Goal: Information Seeking & Learning: Learn about a topic

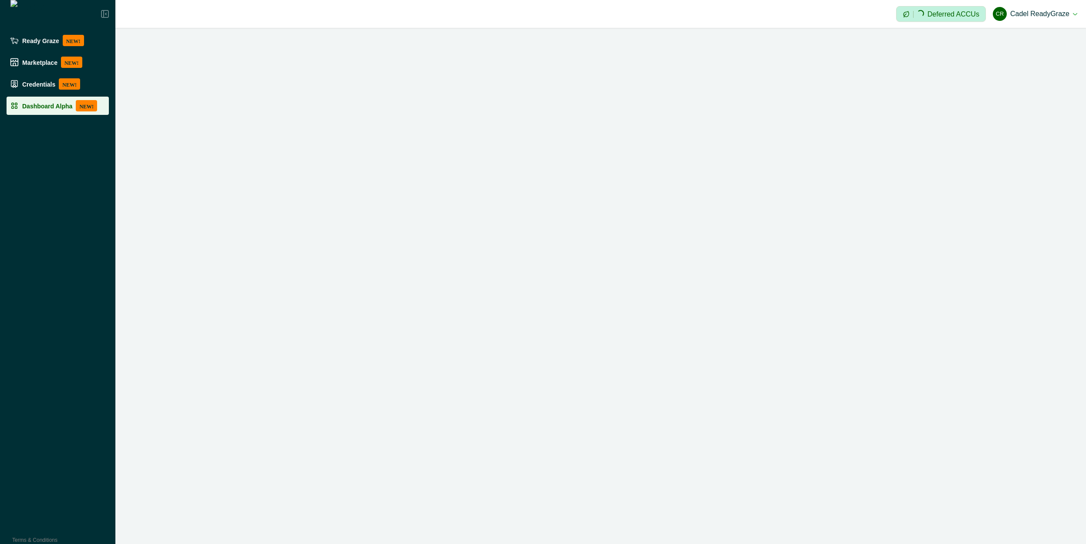
click at [55, 105] on p "Dashboard Alpha" at bounding box center [47, 105] width 50 height 7
click at [1071, 12] on button "CR Cadel ReadyGraze" at bounding box center [1035, 13] width 84 height 21
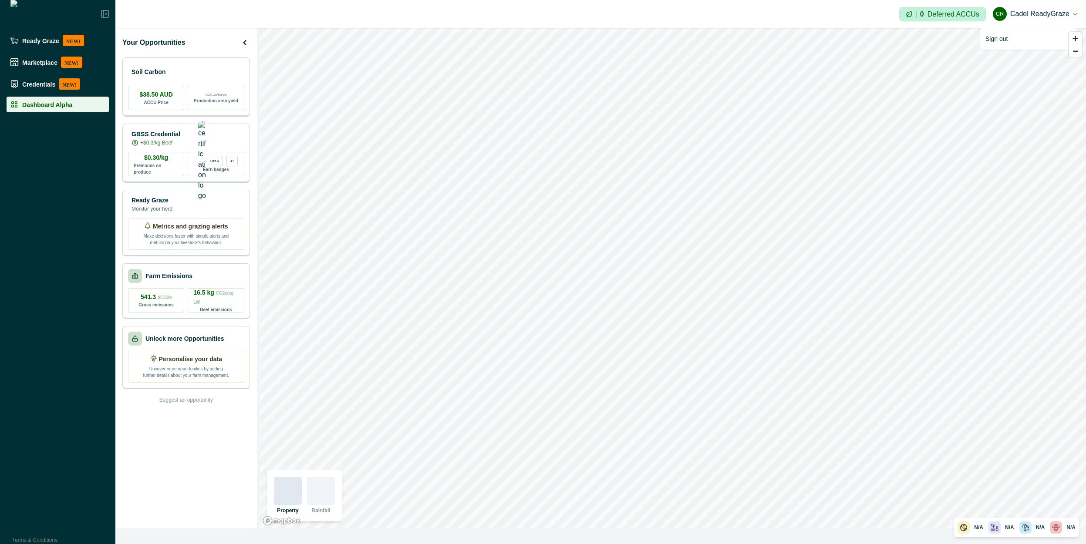
click at [141, 324] on div "Your Opportunities Soil Carbon $38.50 AUD ACCU Price ACCUs/ha/pa Production are…" at bounding box center [186, 278] width 142 height 501
click at [212, 137] on div "GBSS Credential +$0.3/kg Beef" at bounding box center [186, 137] width 116 height 17
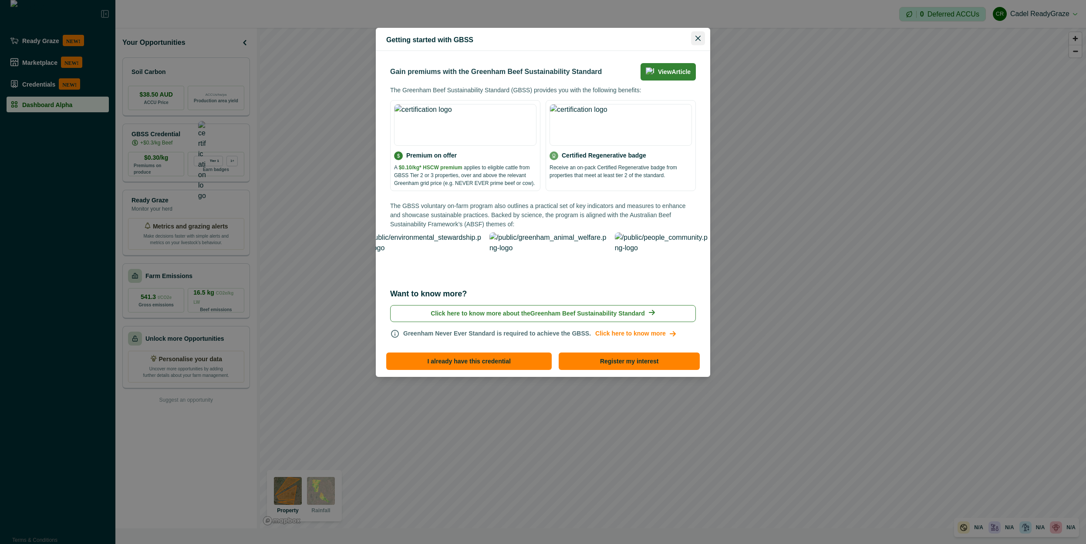
click at [700, 40] on icon "Close" at bounding box center [697, 38] width 5 height 5
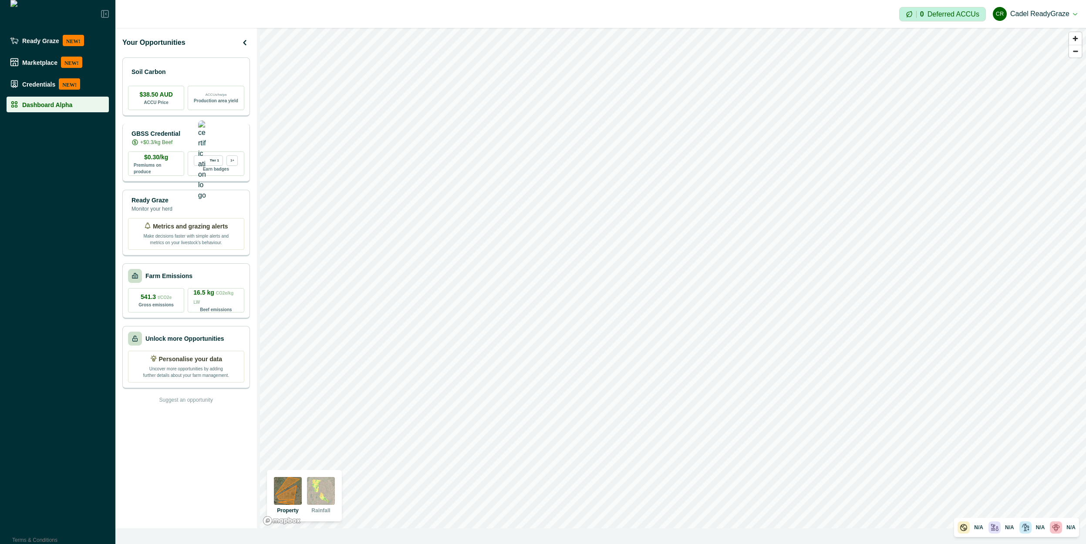
click at [165, 140] on p "+$0.3/kg Beef" at bounding box center [156, 142] width 32 height 8
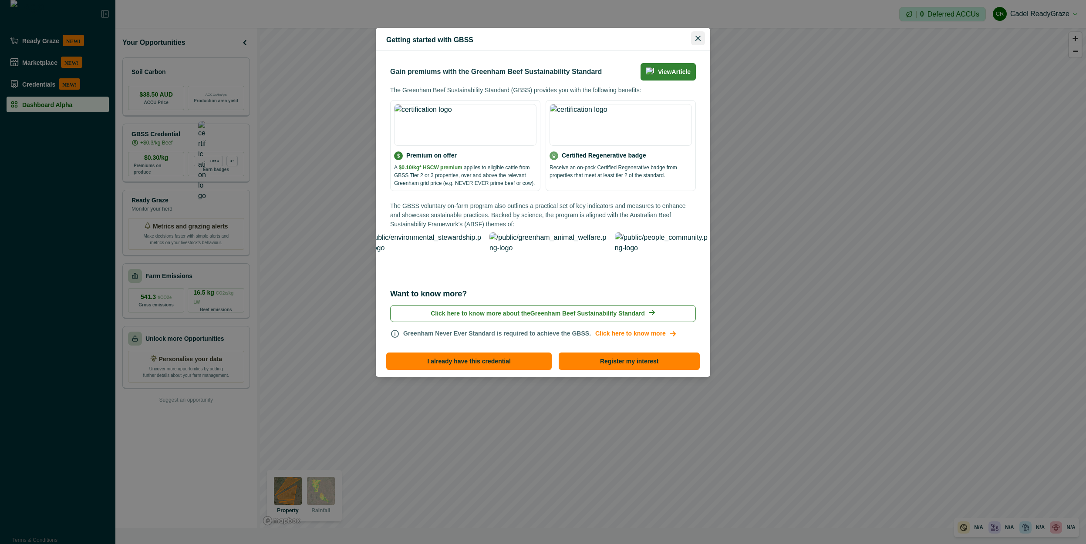
click at [694, 42] on button "Close" at bounding box center [698, 38] width 14 height 14
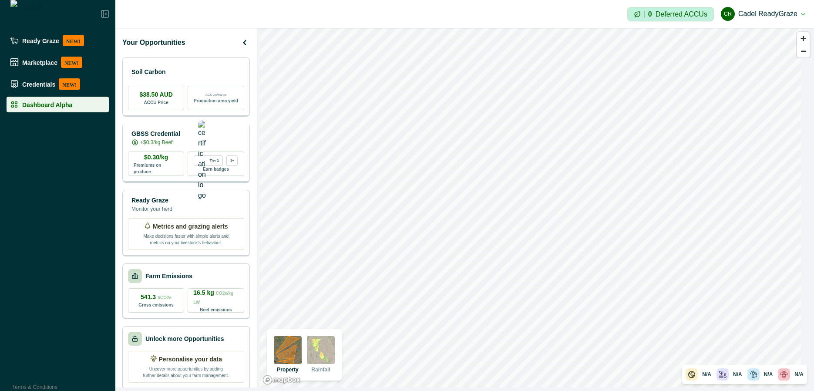
click at [204, 128] on div "GBSS Credential +$0.3/kg Beef $0.30/kg Premiums on produce Tier 1 1+ Earn badges" at bounding box center [186, 153] width 128 height 59
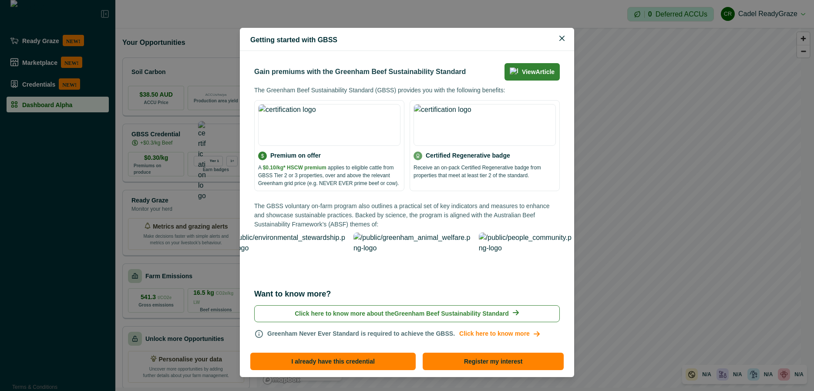
click at [145, 225] on div "Getting started with GBSS Gain premiums with the Greenham Beef Sustainability S…" at bounding box center [407, 195] width 814 height 391
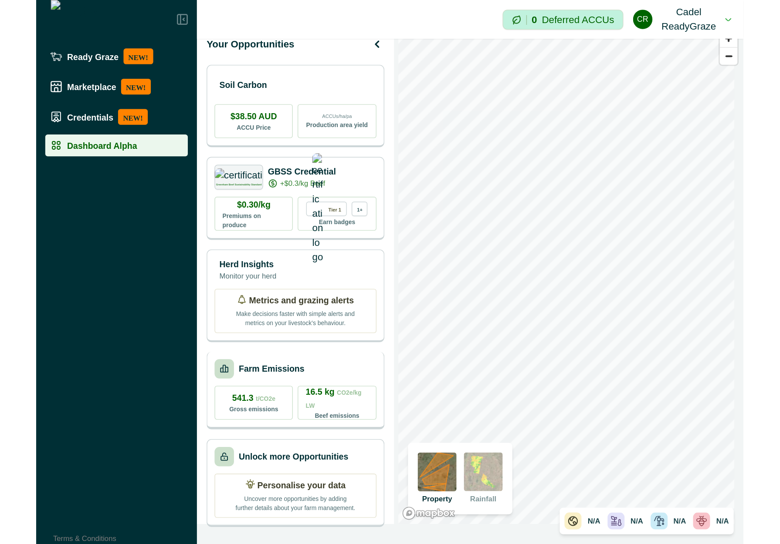
scroll to position [17, 0]
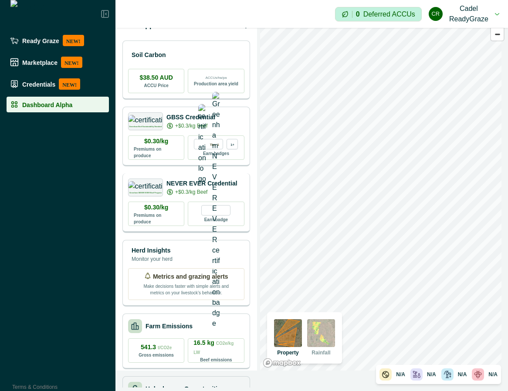
click at [194, 191] on p "+$0.3/kg Beef" at bounding box center [191, 192] width 32 height 8
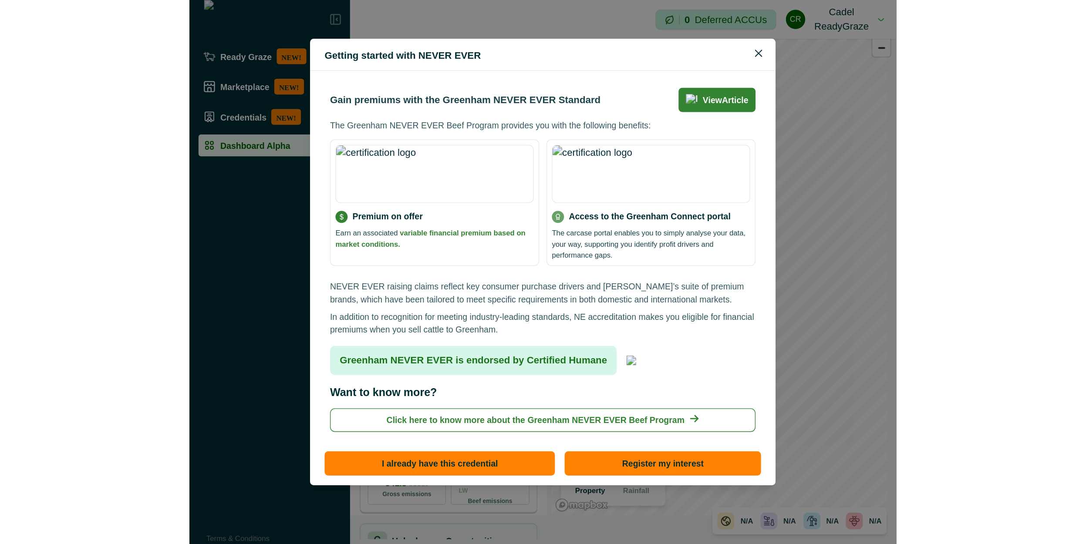
scroll to position [0, 0]
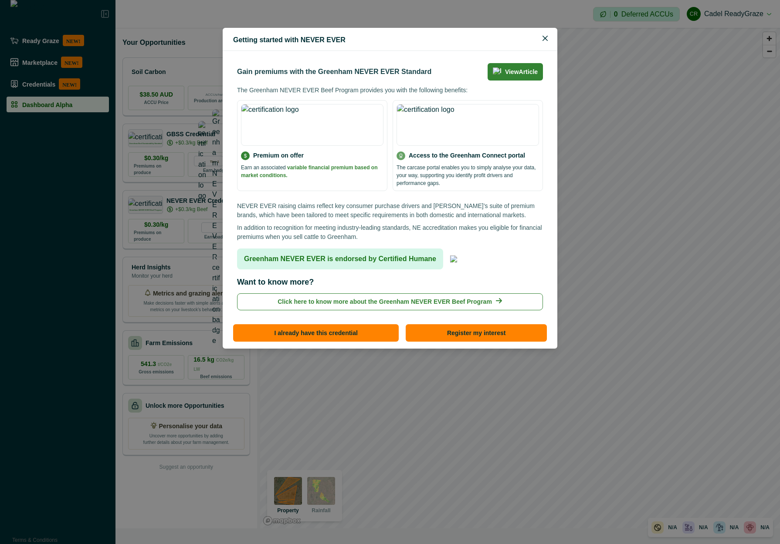
click at [335, 323] on footer "I already have this credential Register my interest" at bounding box center [390, 336] width 334 height 26
click at [305, 324] on button "I already have this credential" at bounding box center [315, 332] width 165 height 17
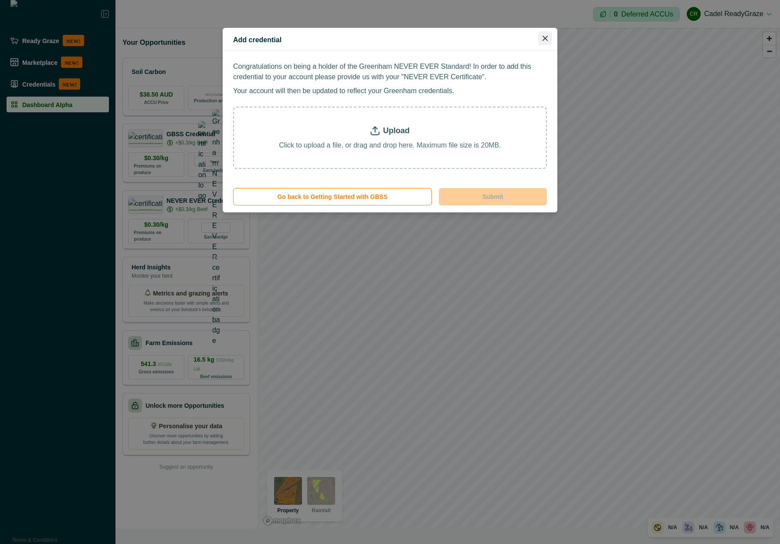
click at [551, 36] on button "Close" at bounding box center [545, 38] width 14 height 14
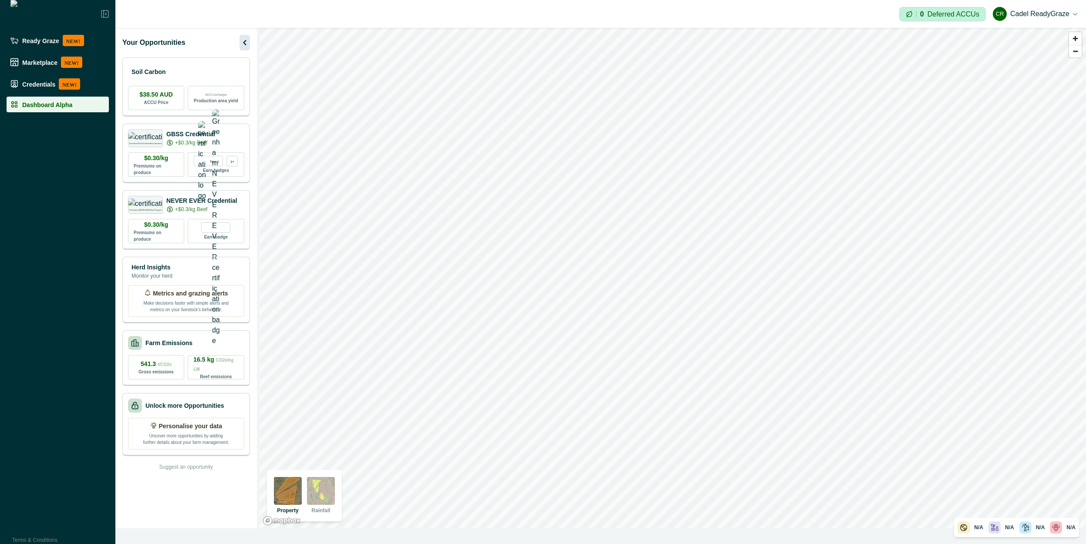
click at [243, 39] on icon "button" at bounding box center [245, 42] width 10 height 10
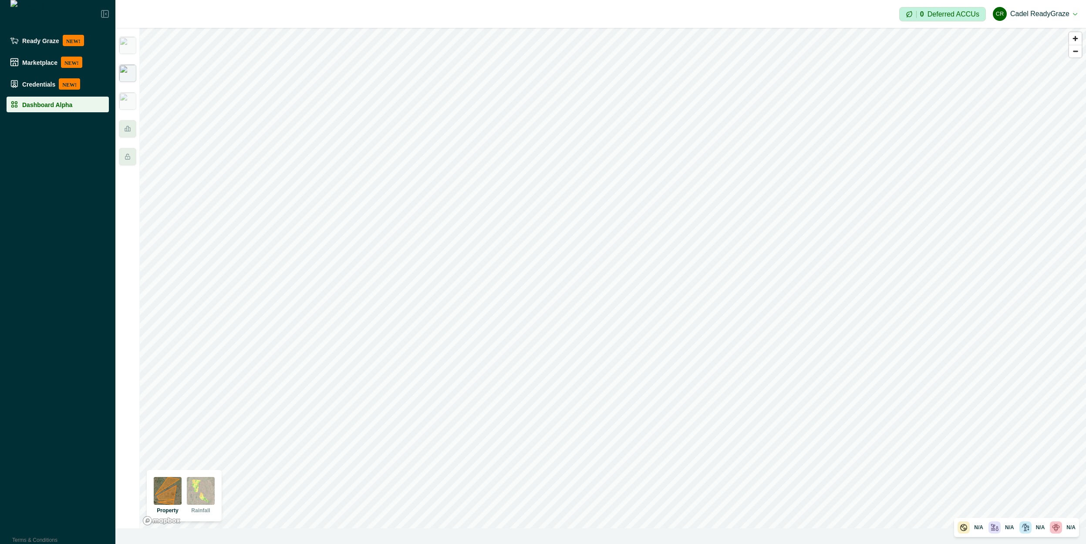
click at [132, 78] on img at bounding box center [127, 72] width 17 height 17
click at [125, 38] on img at bounding box center [127, 45] width 17 height 17
click at [128, 75] on img at bounding box center [127, 72] width 17 height 17
click at [128, 70] on img at bounding box center [127, 73] width 11 height 7
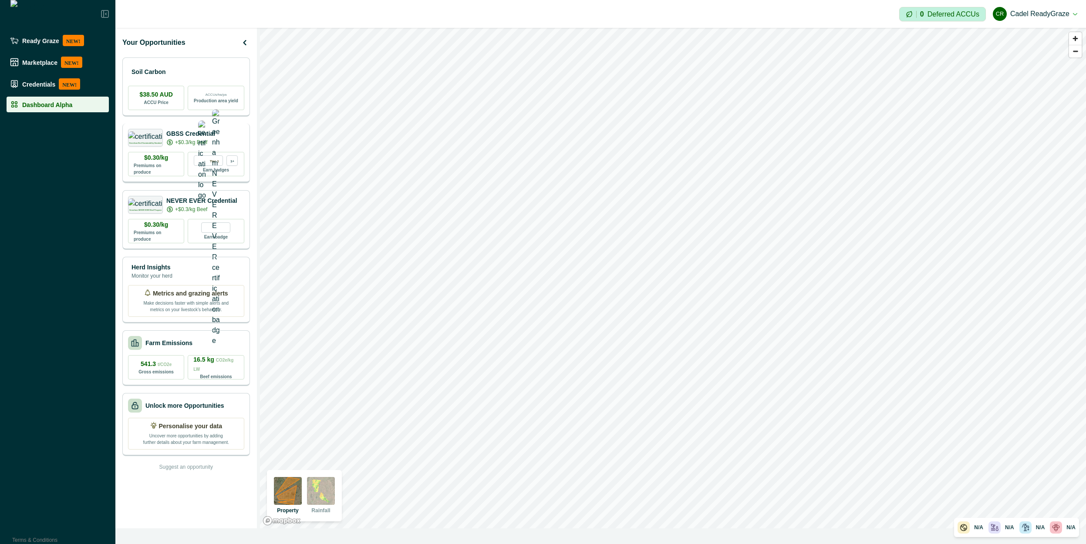
click at [199, 144] on p "+$0.3/kg Beef" at bounding box center [191, 142] width 32 height 8
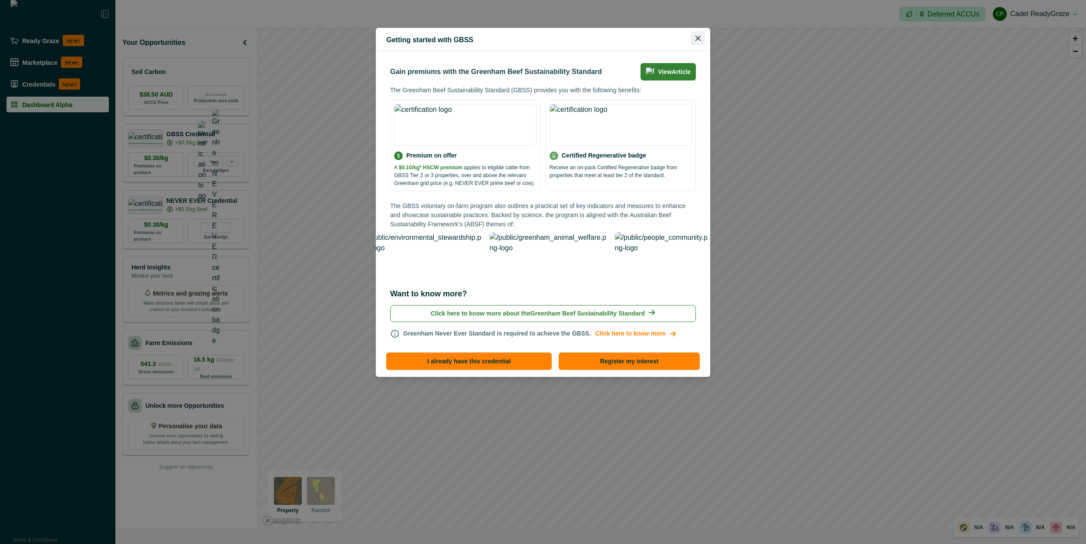
click at [695, 42] on button "Close" at bounding box center [698, 38] width 14 height 14
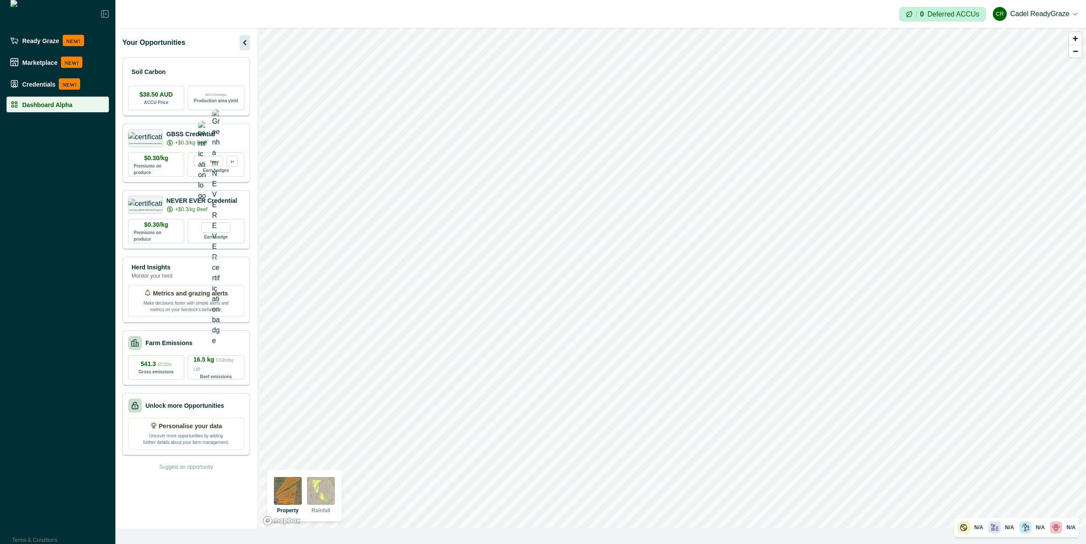
click at [242, 45] on icon "button" at bounding box center [245, 42] width 10 height 10
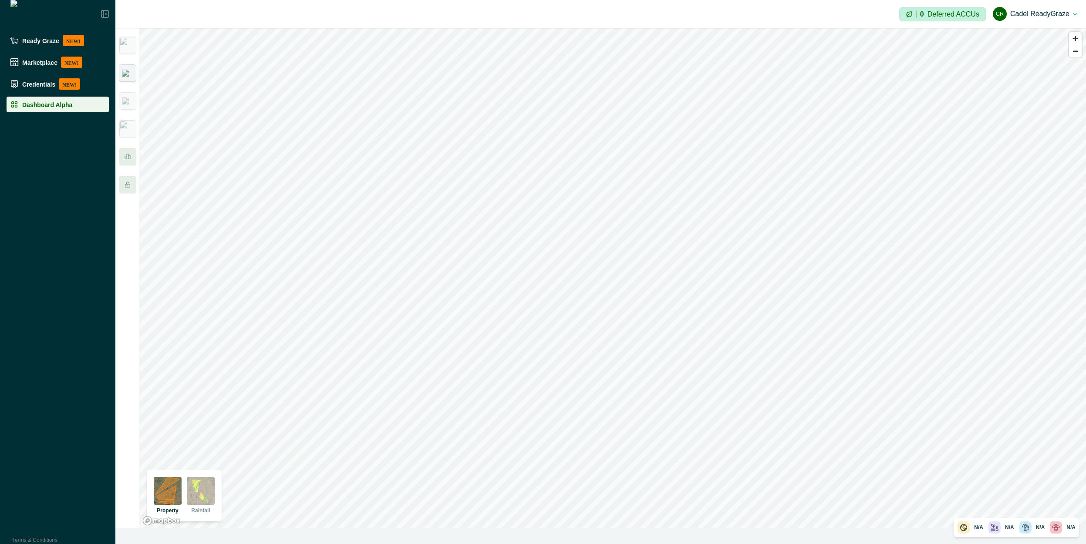
click at [132, 74] on img at bounding box center [127, 73] width 11 height 7
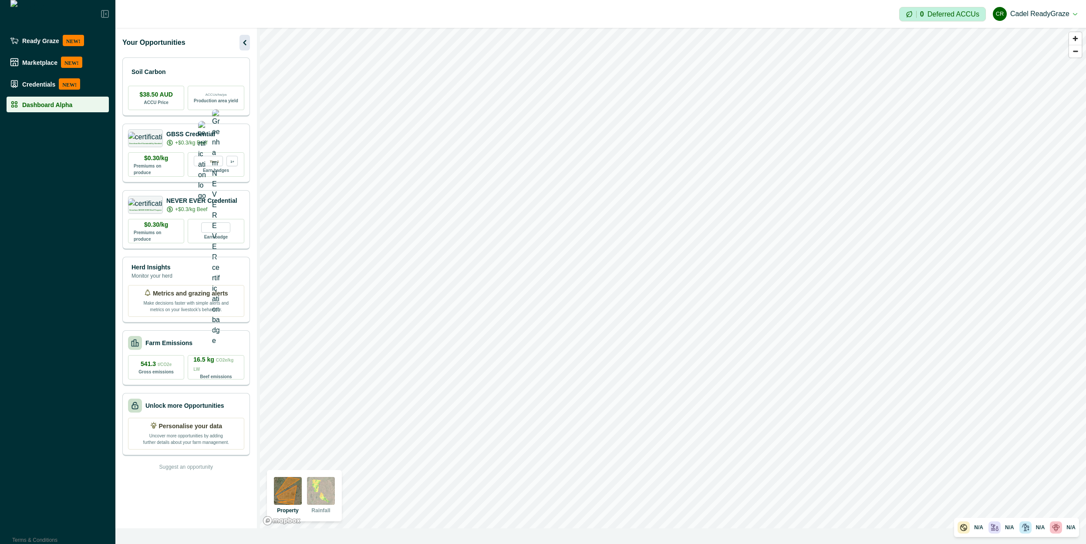
click at [243, 42] on icon "button" at bounding box center [244, 42] width 3 height 5
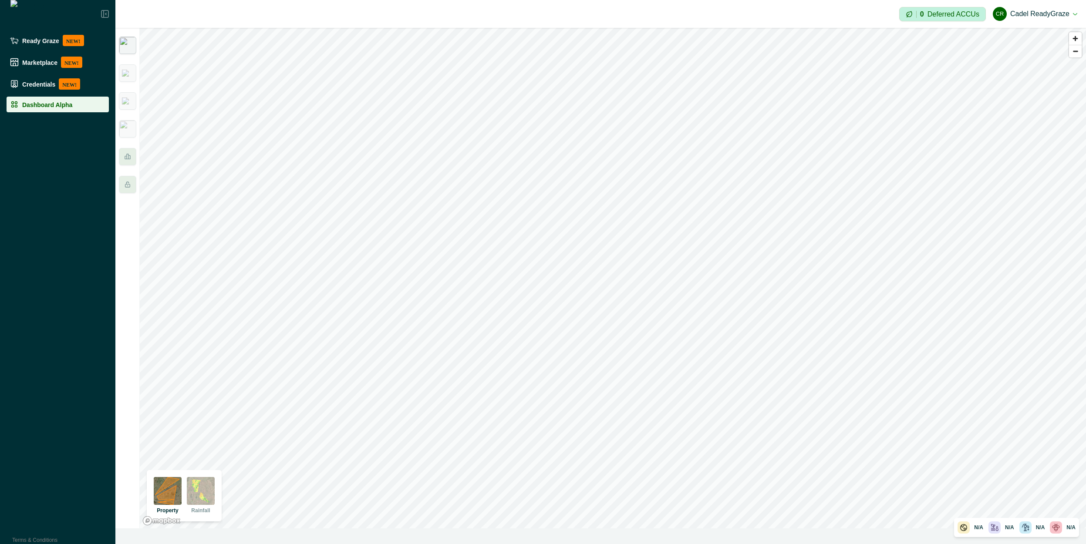
click at [132, 51] on img at bounding box center [127, 45] width 17 height 17
click at [127, 104] on img at bounding box center [127, 101] width 11 height 7
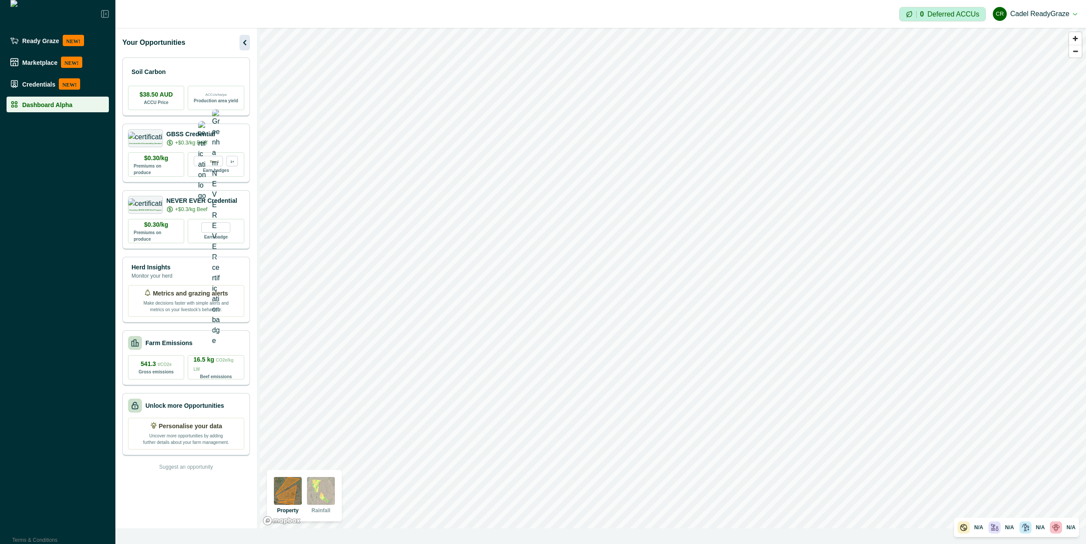
click at [243, 43] on icon "button" at bounding box center [244, 42] width 3 height 5
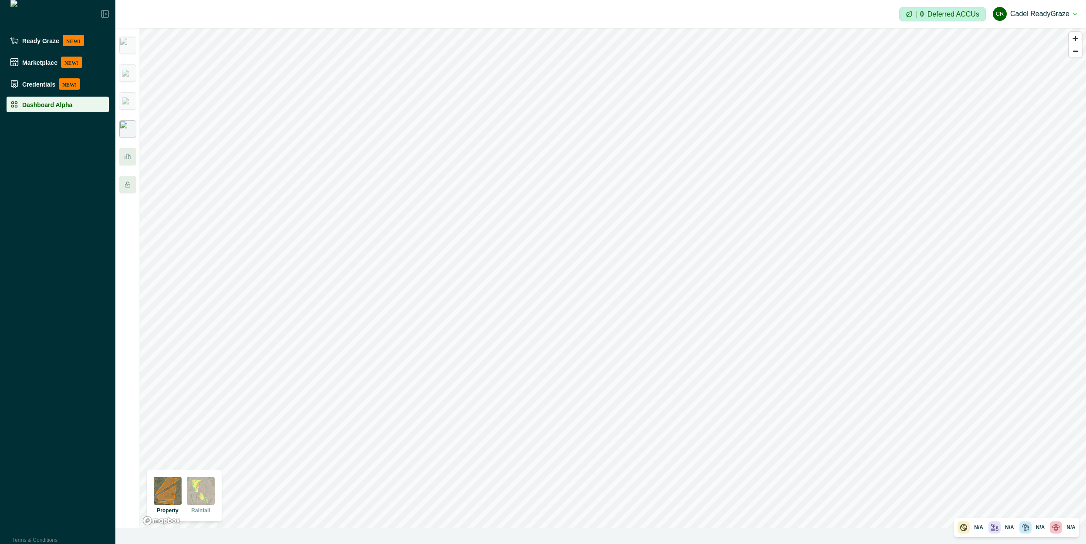
click at [129, 127] on img at bounding box center [127, 128] width 17 height 17
click at [129, 152] on div at bounding box center [127, 156] width 17 height 17
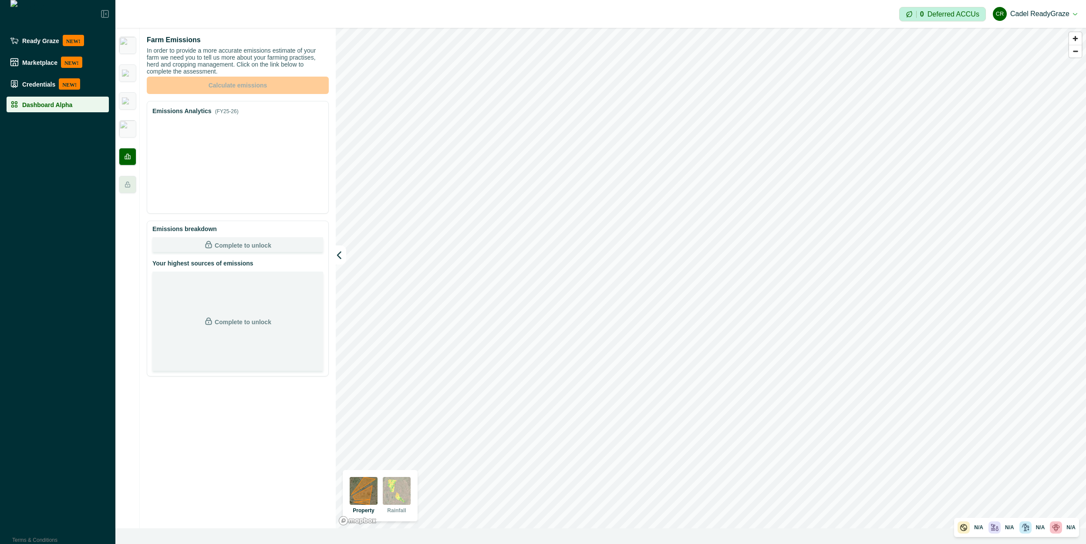
click at [133, 140] on div at bounding box center [127, 278] width 24 height 501
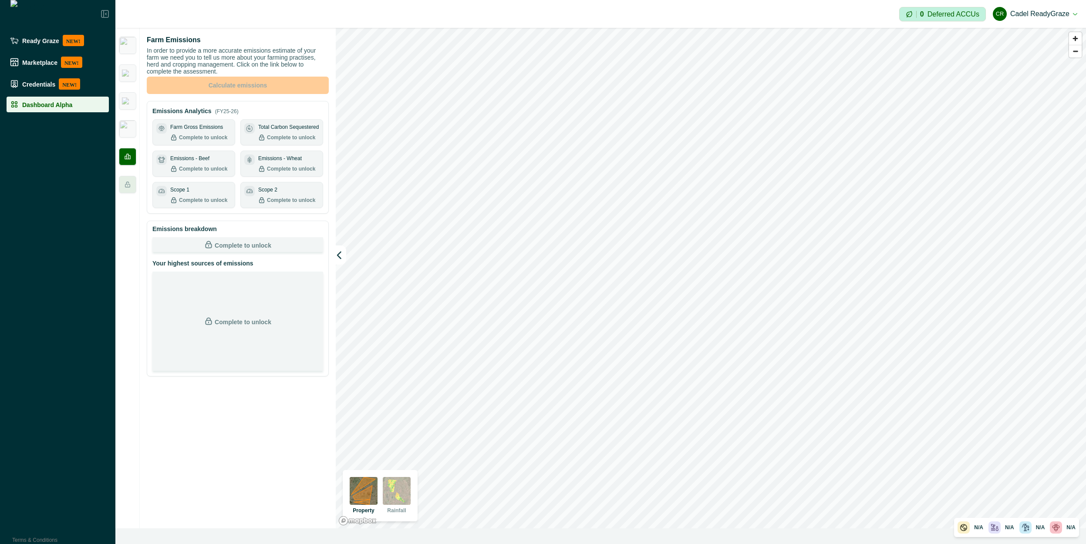
click at [132, 120] on div at bounding box center [127, 278] width 24 height 501
click at [132, 131] on img at bounding box center [127, 128] width 17 height 17
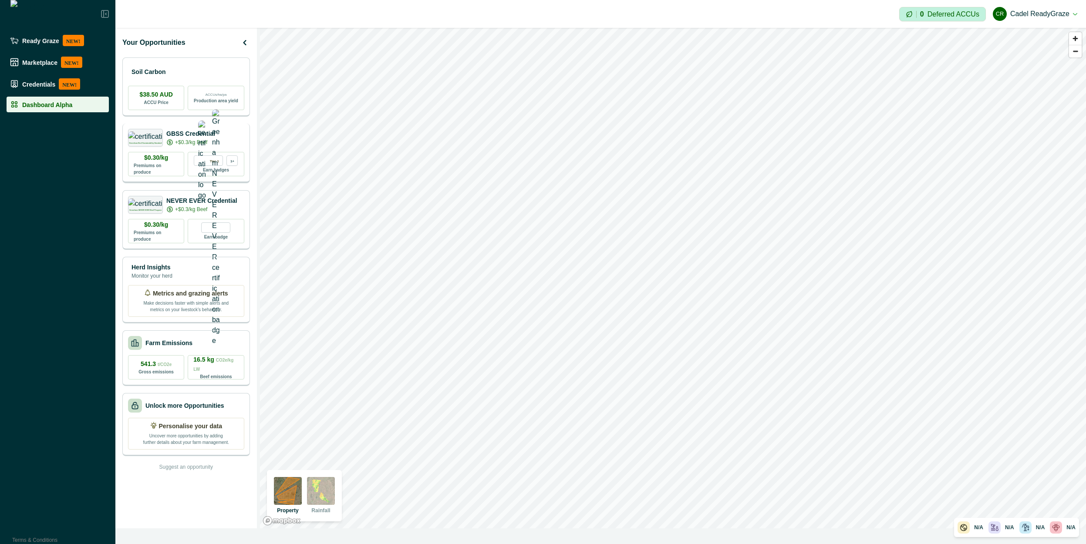
click at [165, 132] on div "Greenham Beef Sustainability Standard GBSS Credential +$0.3/kg Beef" at bounding box center [171, 138] width 87 height 18
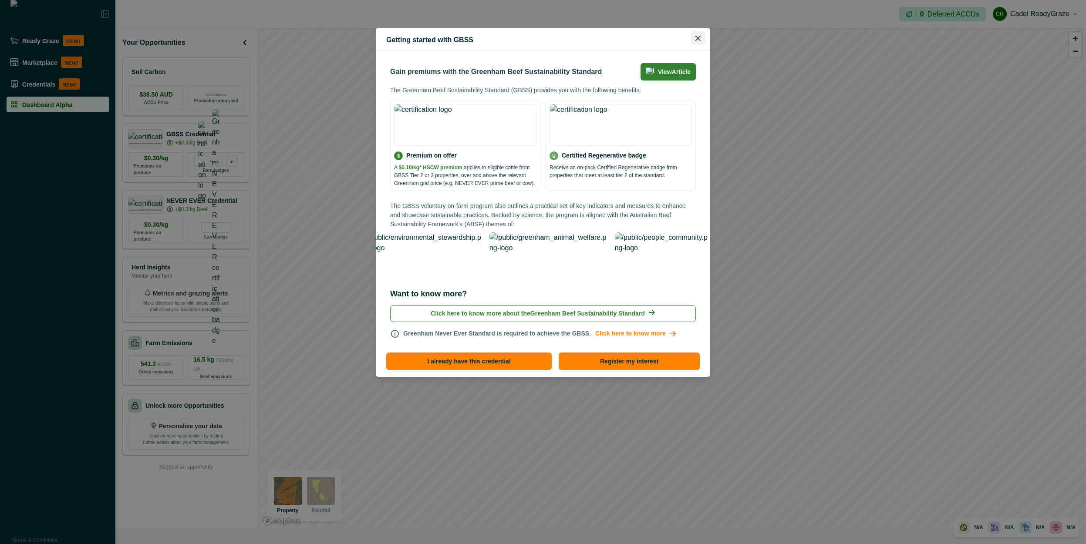
click at [705, 36] on button "Close" at bounding box center [698, 38] width 14 height 14
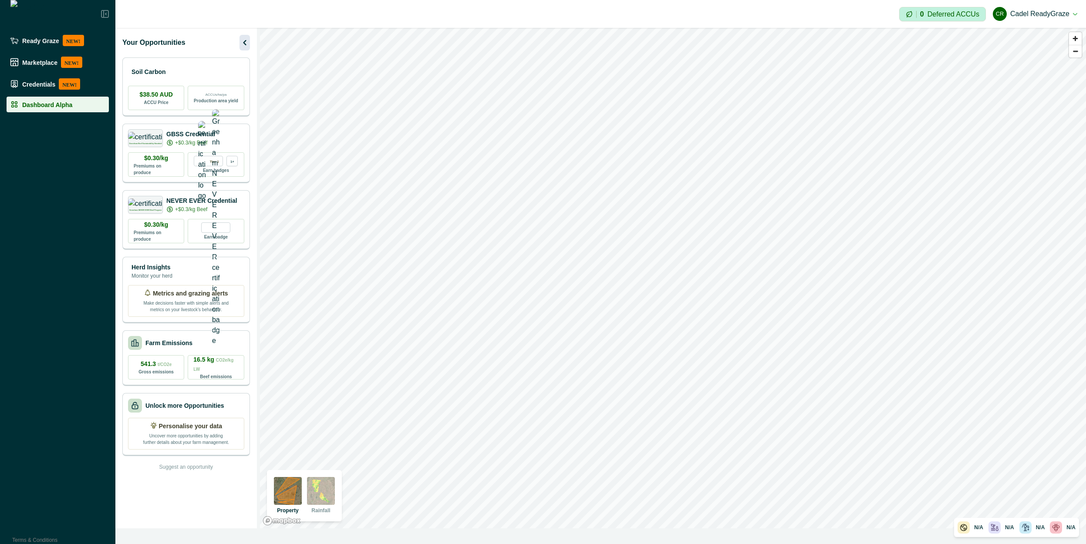
click at [242, 44] on icon "button" at bounding box center [245, 42] width 10 height 10
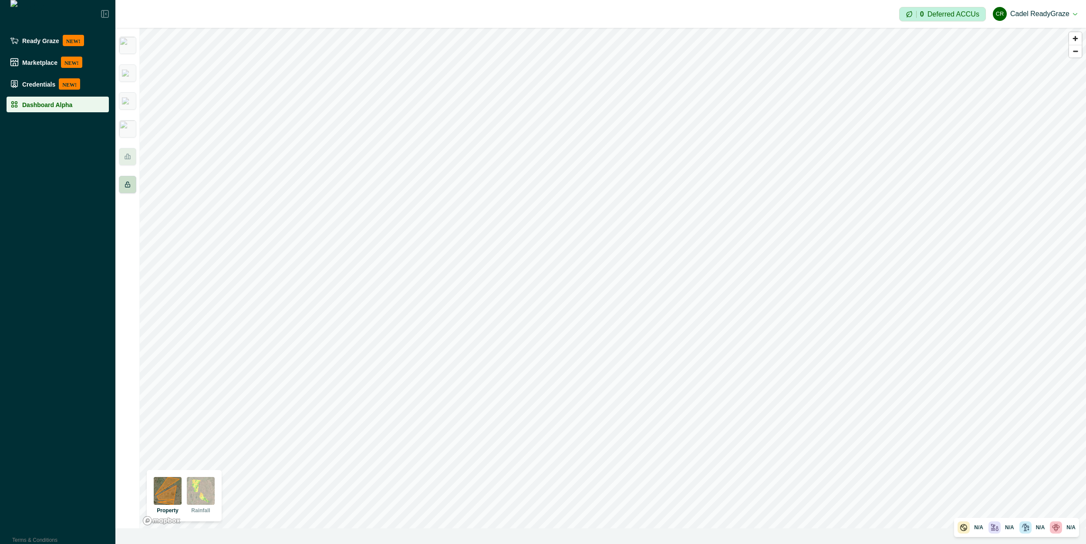
click at [132, 188] on div at bounding box center [127, 184] width 17 height 17
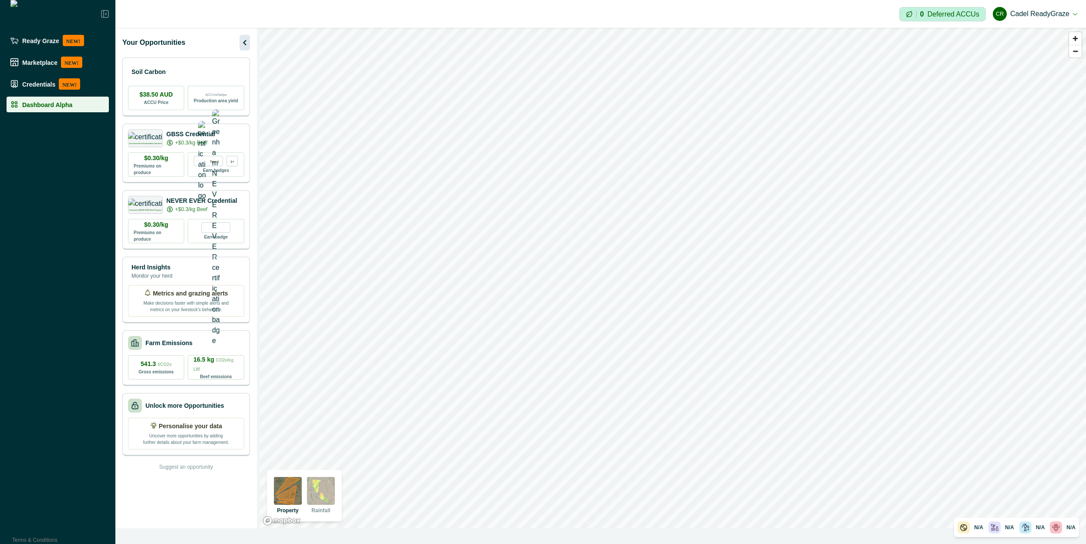
click at [243, 43] on icon "button" at bounding box center [244, 42] width 3 height 5
drag, startPoint x: 243, startPoint y: 97, endPoint x: 254, endPoint y: 169, distance: 73.2
click at [254, 169] on div "Your Opportunities Soil Carbon $38.50 AUD ACCU Price ACCUs/ha/pa Production are…" at bounding box center [187, 278] width 145 height 501
click at [252, 172] on div "Your Opportunities Soil Carbon $38.50 AUD ACCU Price ACCUs/ha/pa Production are…" at bounding box center [186, 278] width 142 height 501
click at [191, 84] on div "Soil Carbon $38.50 AUD ACCU Price ACCUs/ha/pa Production area yield" at bounding box center [186, 86] width 128 height 59
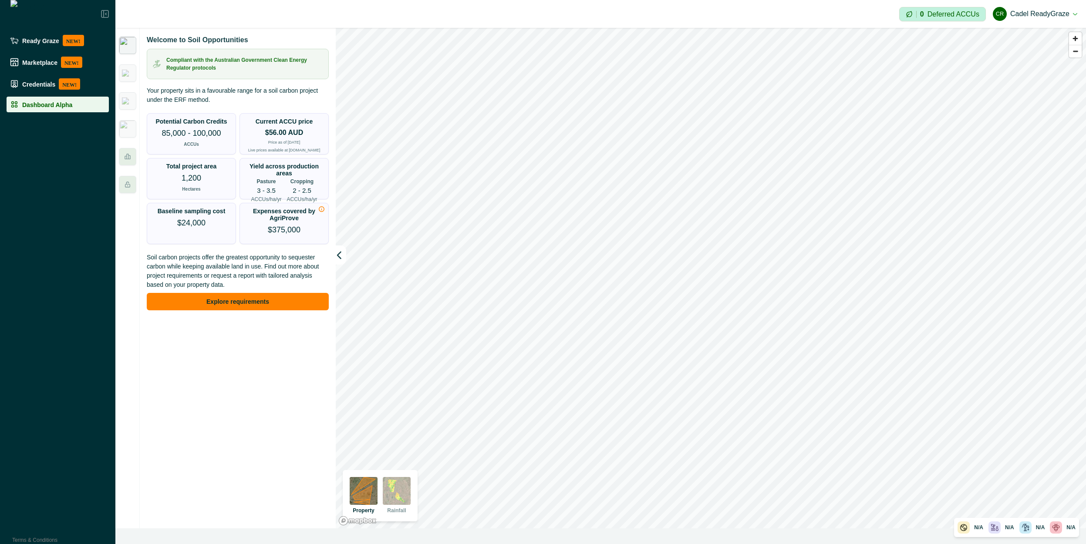
click at [137, 74] on div at bounding box center [127, 278] width 24 height 501
click at [130, 73] on img at bounding box center [127, 73] width 11 height 7
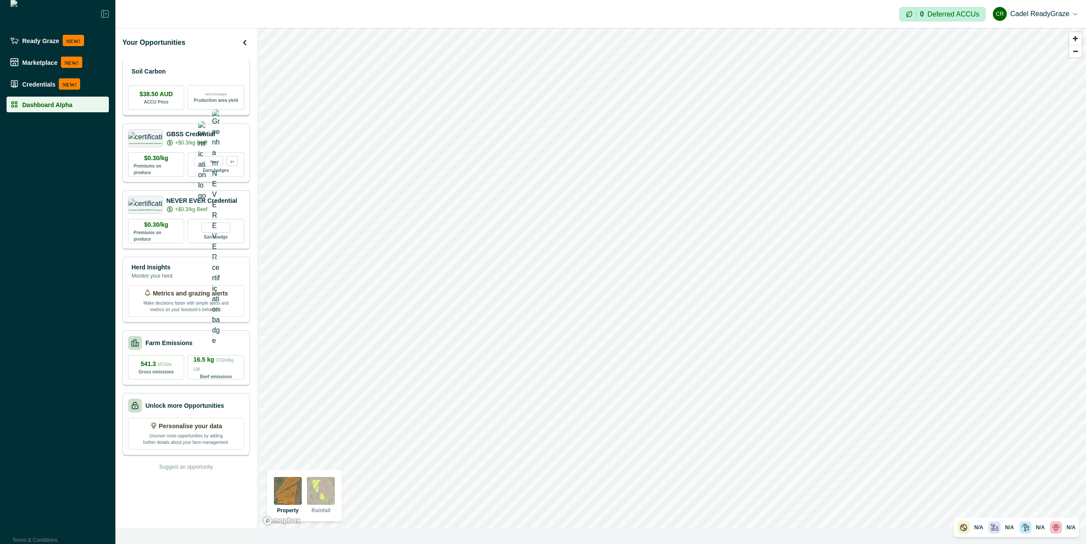
click at [212, 76] on div "Soil Carbon" at bounding box center [186, 71] width 116 height 17
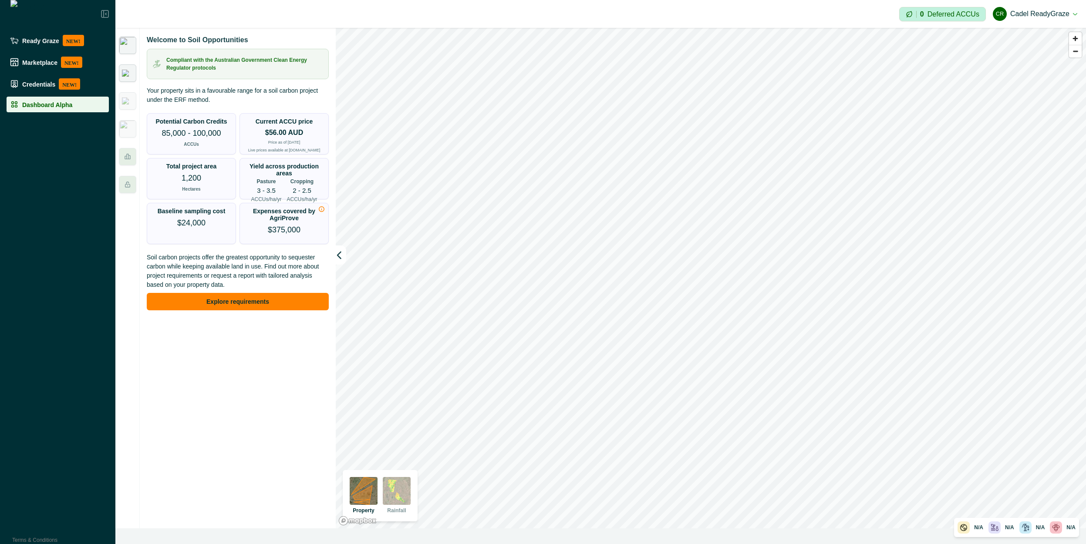
click at [132, 64] on div at bounding box center [127, 72] width 17 height 17
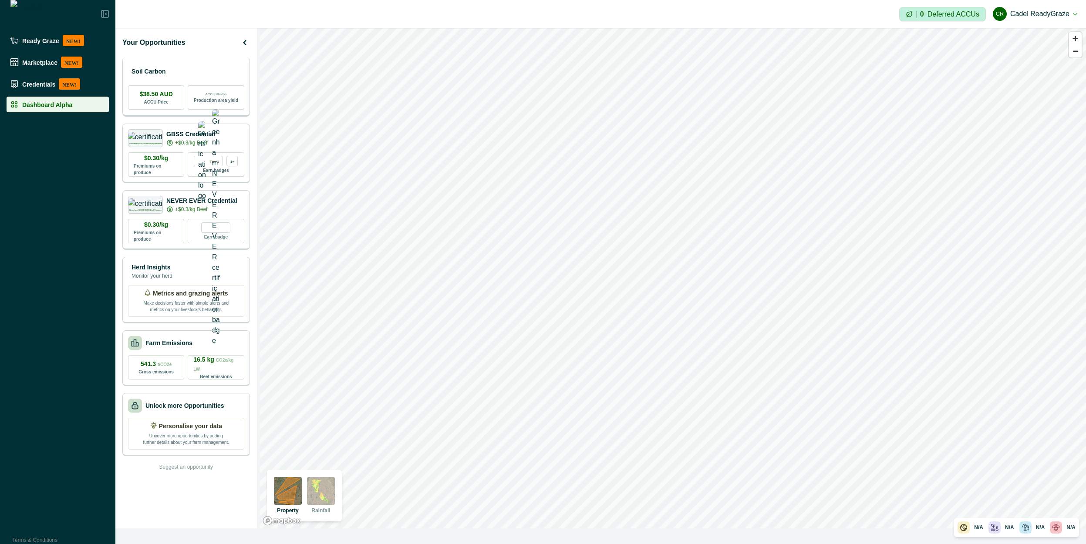
click at [154, 60] on div "Soil Carbon $38.50 AUD ACCU Price ACCUs/ha/pa Production area yield" at bounding box center [186, 86] width 128 height 59
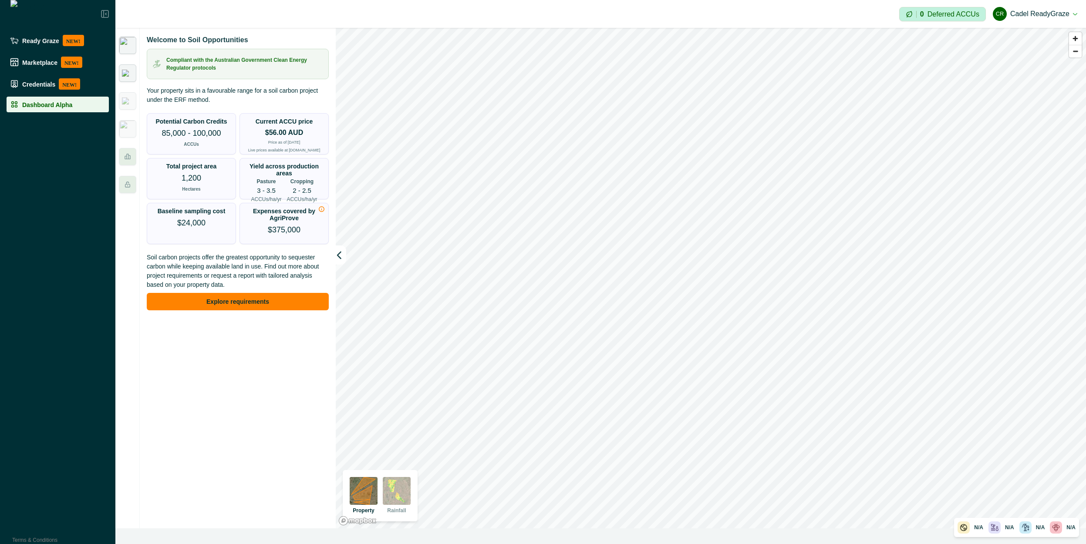
click at [129, 75] on img at bounding box center [127, 73] width 11 height 7
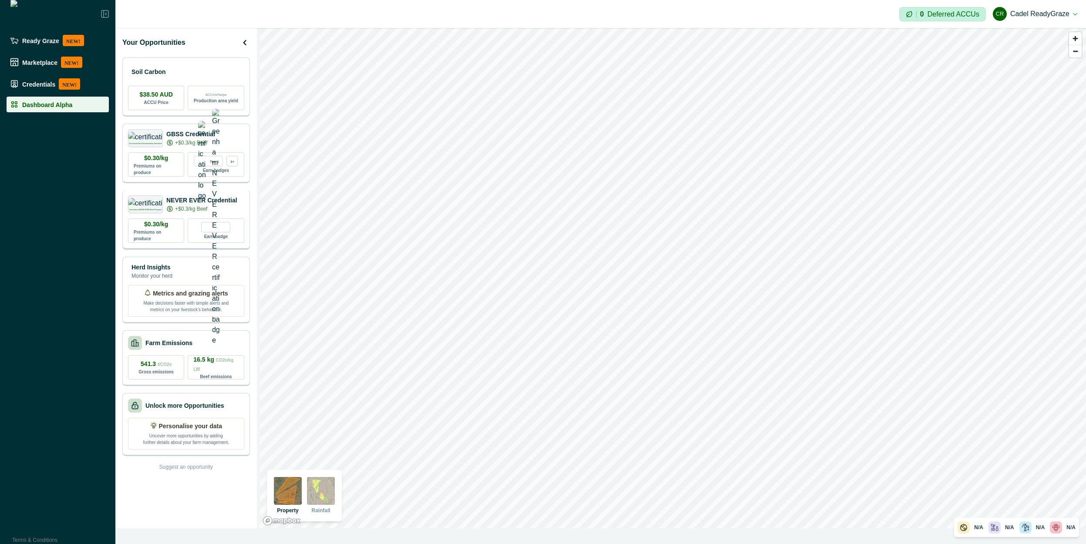
click at [190, 196] on div "Greenham NEVER EVER Beef Program NEVER EVER Credential +$0.3/kg Beef" at bounding box center [182, 205] width 109 height 18
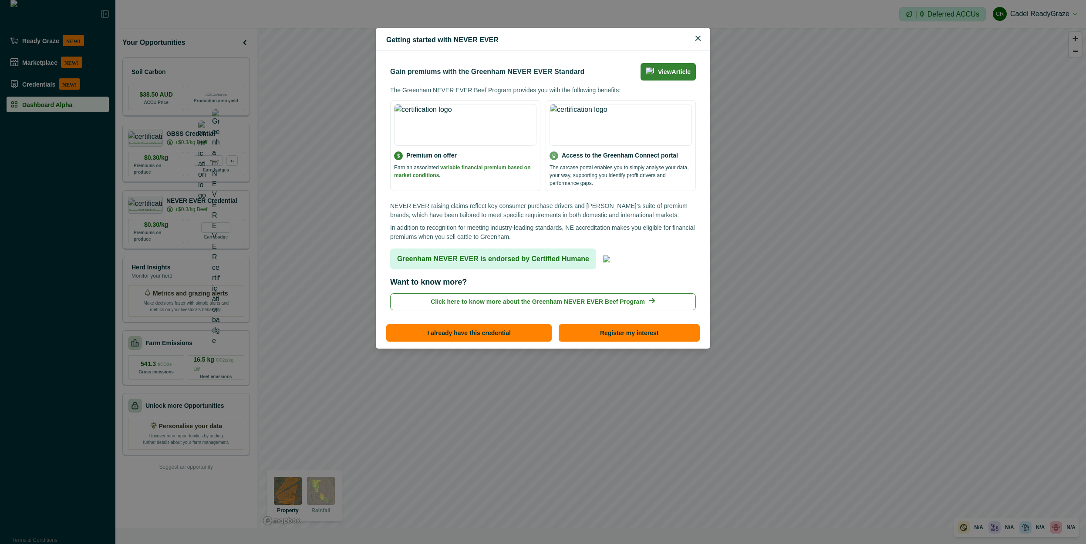
click at [182, 143] on div "Getting started with NEVER EVER Gain premiums with the Greenham NEVER EVER Stan…" at bounding box center [543, 272] width 1086 height 544
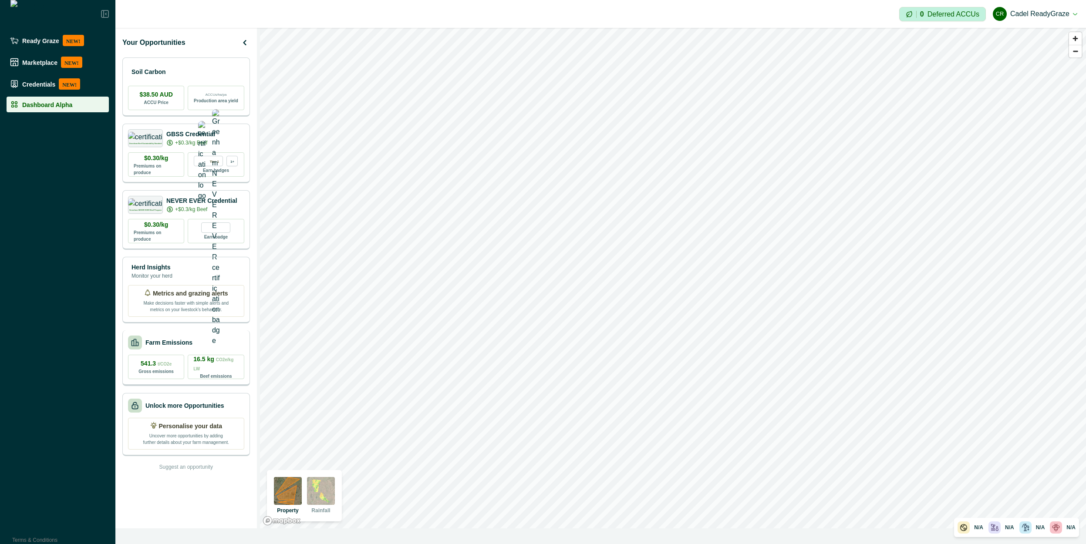
click at [189, 339] on div "Farm Emissions" at bounding box center [186, 343] width 116 height 14
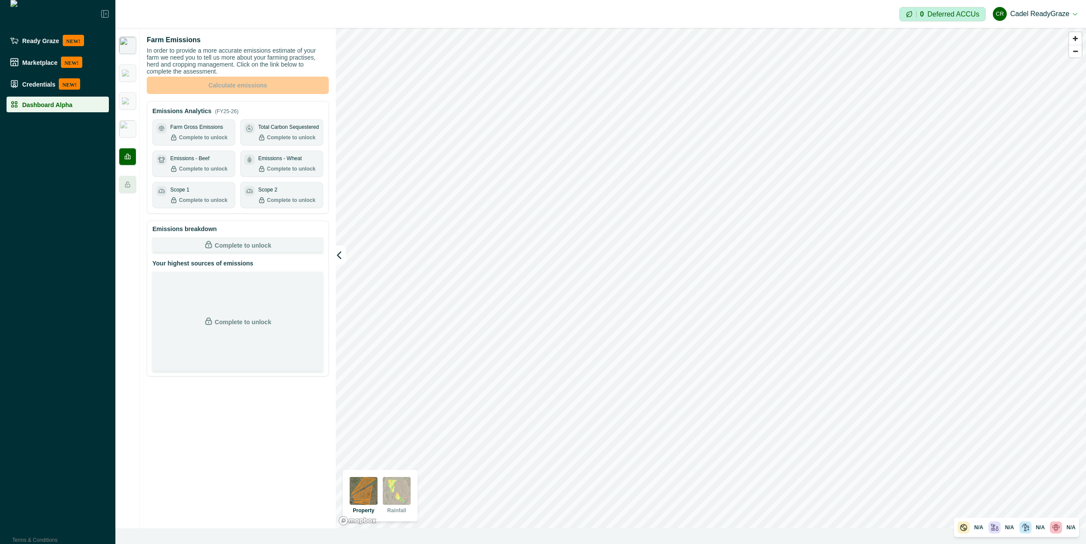
click at [132, 52] on img at bounding box center [127, 45] width 17 height 17
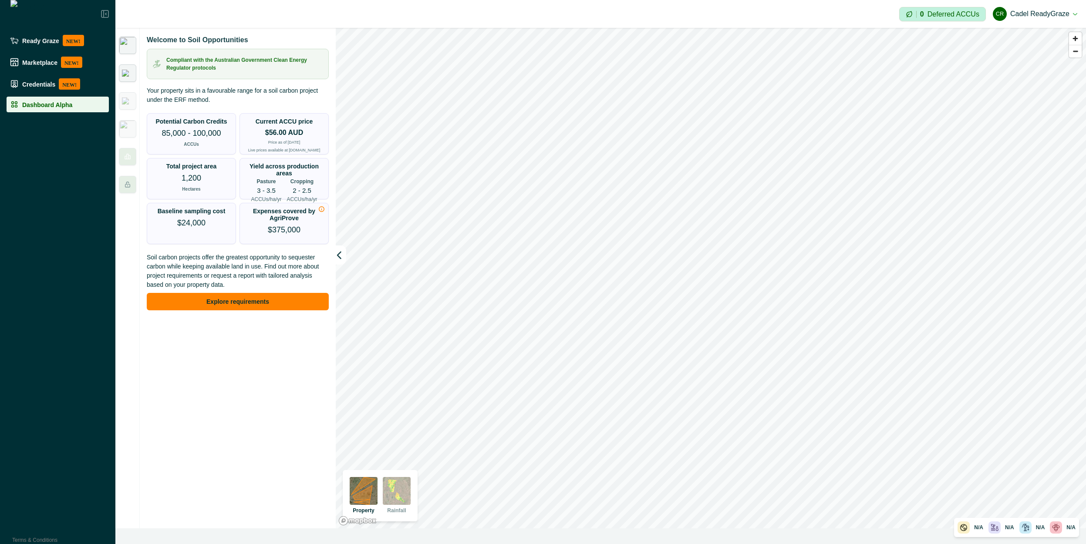
click at [127, 75] on img at bounding box center [127, 73] width 11 height 7
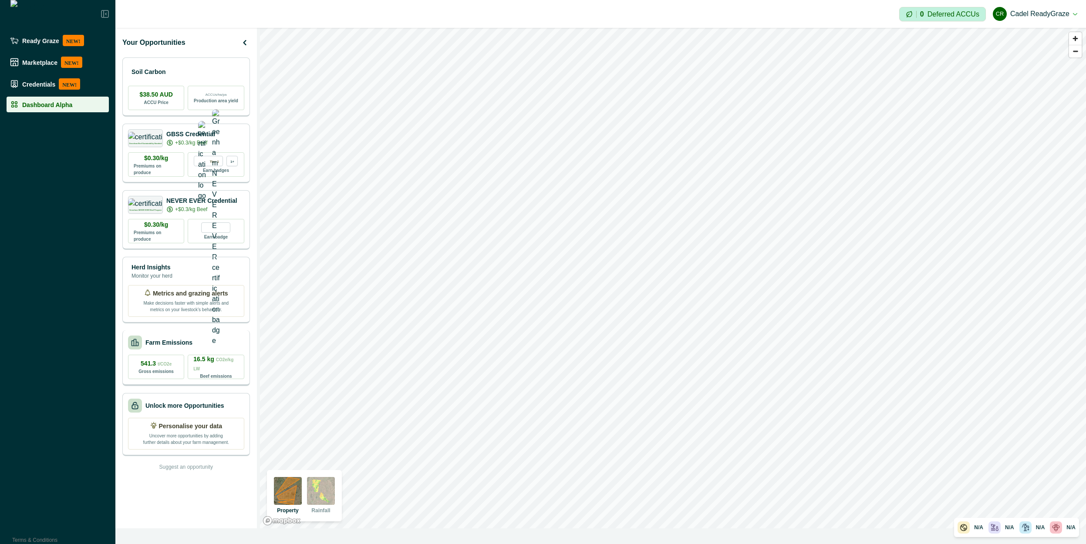
click at [184, 341] on p "Farm Emissions" at bounding box center [168, 342] width 47 height 9
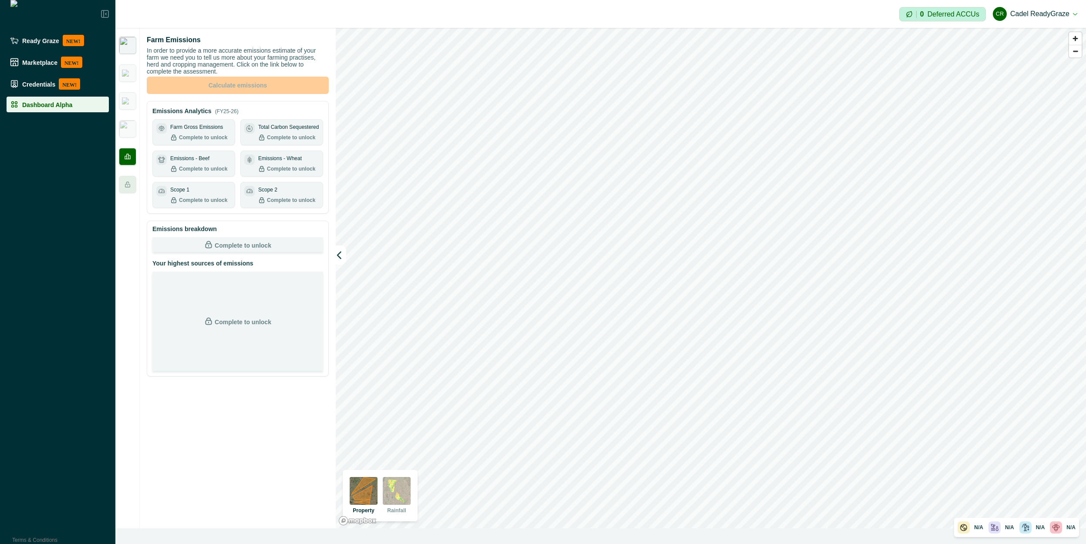
click at [132, 43] on img at bounding box center [127, 45] width 17 height 17
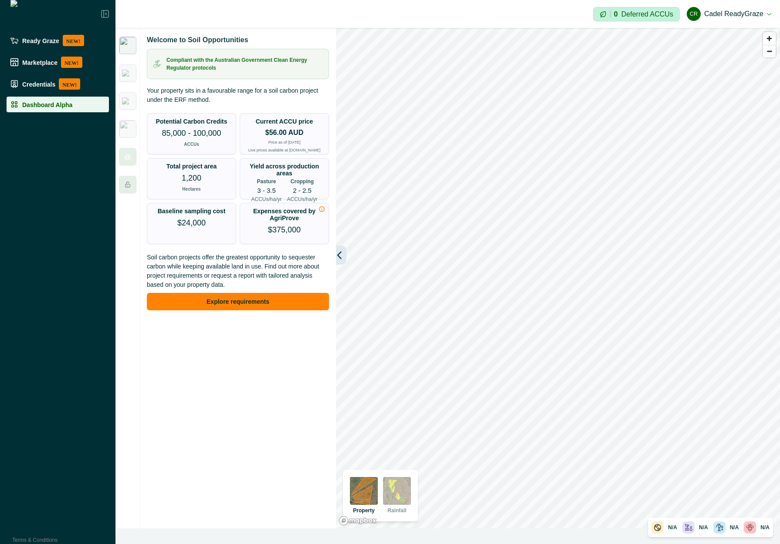
click at [344, 260] on button "button" at bounding box center [341, 255] width 10 height 19
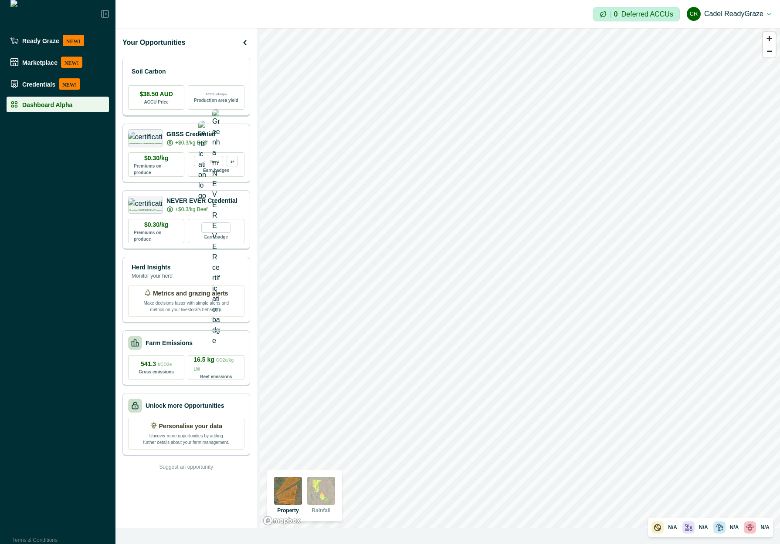
click at [165, 67] on p "Soil Carbon" at bounding box center [149, 71] width 34 height 9
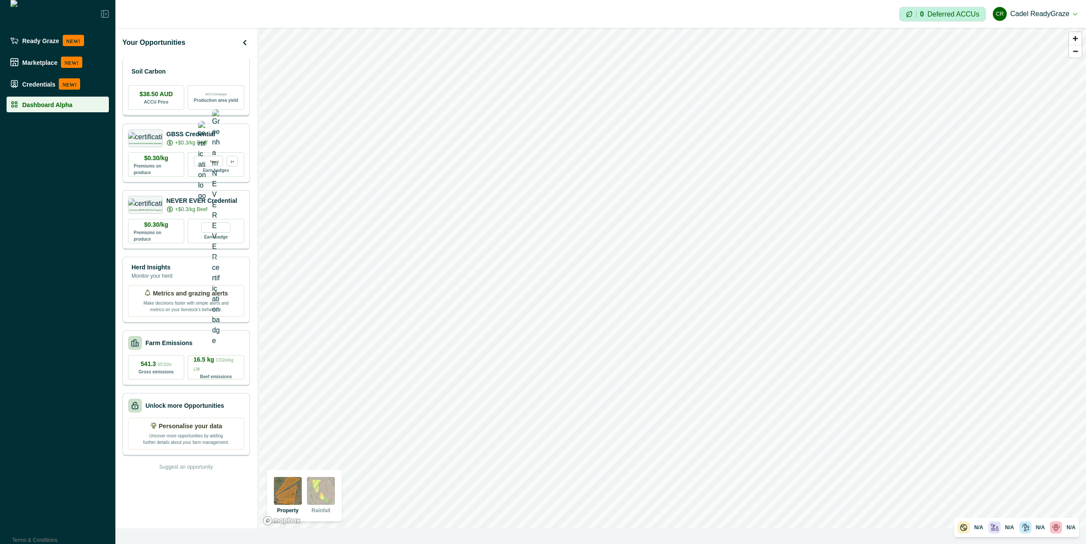
click at [211, 67] on div "Soil Carbon" at bounding box center [186, 71] width 116 height 17
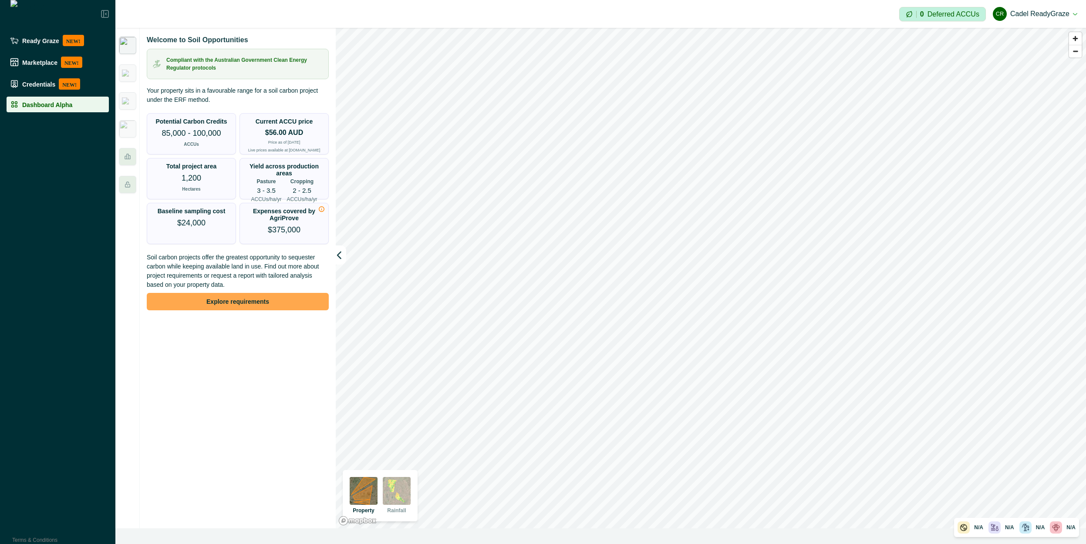
click at [256, 294] on button "Explore requirements" at bounding box center [238, 301] width 182 height 17
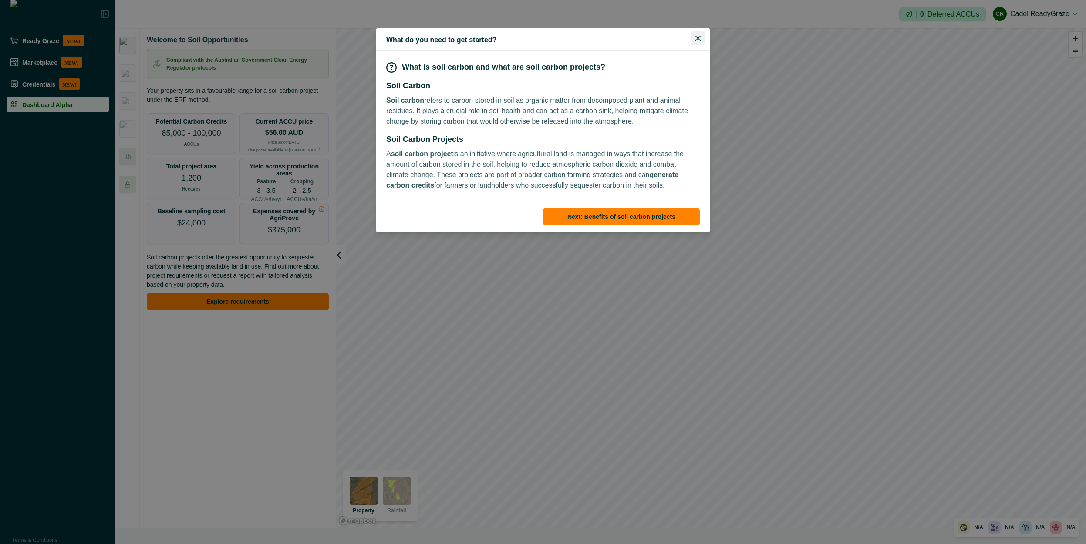
click at [700, 34] on button "Close" at bounding box center [698, 38] width 14 height 14
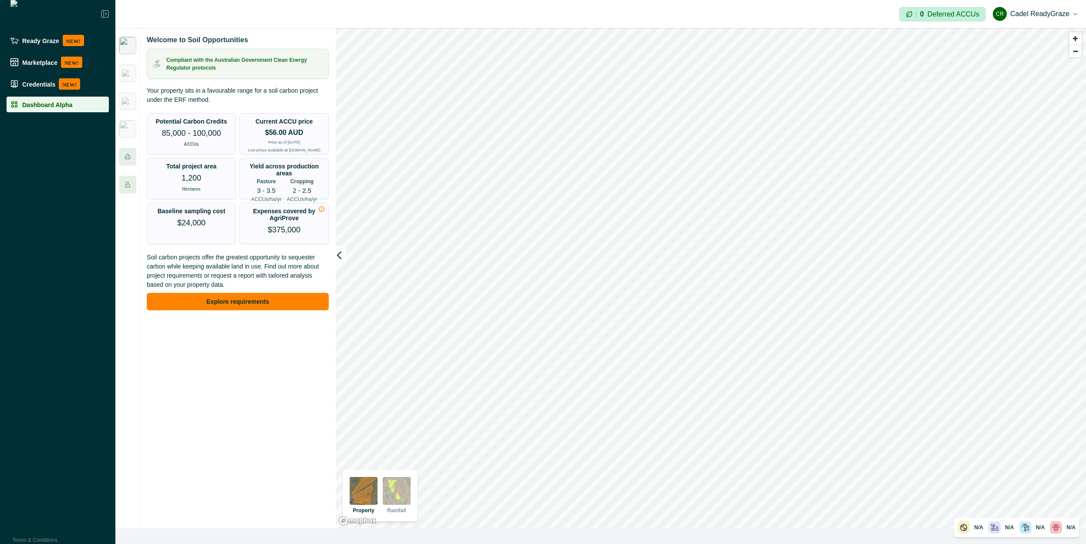
click at [180, 124] on p "Potential Carbon Credits" at bounding box center [190, 121] width 71 height 7
click at [194, 169] on p "Total project area" at bounding box center [191, 166] width 51 height 7
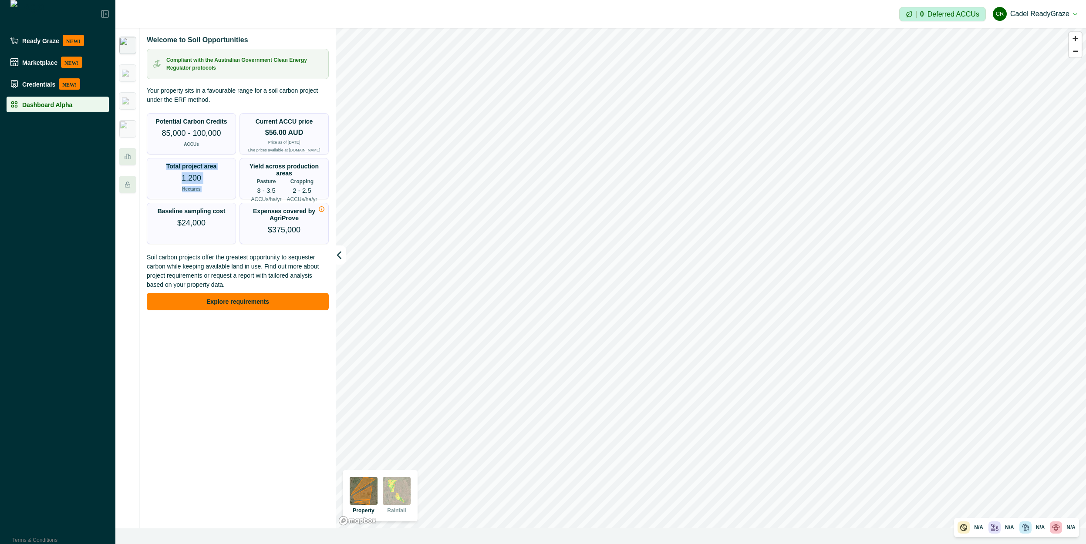
drag, startPoint x: 194, startPoint y: 169, endPoint x: 199, endPoint y: 186, distance: 17.6
click at [199, 186] on div "Total project area 1,200 Hectares" at bounding box center [192, 178] width 80 height 30
click at [199, 186] on div "1,200 Hectares" at bounding box center [192, 182] width 20 height 20
click at [344, 255] on button "button" at bounding box center [341, 255] width 10 height 19
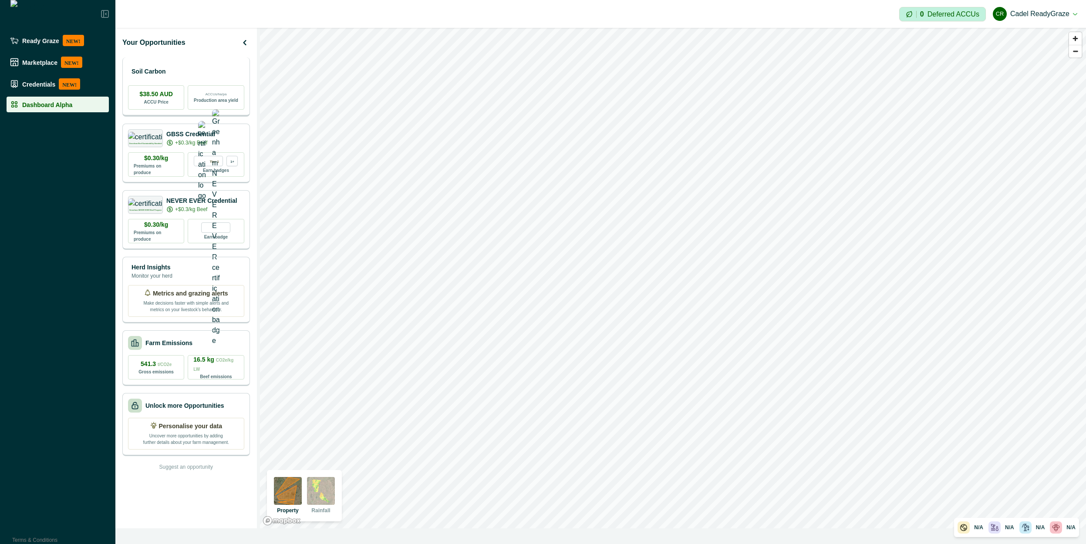
click at [200, 84] on div "Soil Carbon $38.50 AUD ACCU Price ACCUs/ha/pa Production area yield" at bounding box center [186, 86] width 128 height 59
